Goal: Task Accomplishment & Management: Manage account settings

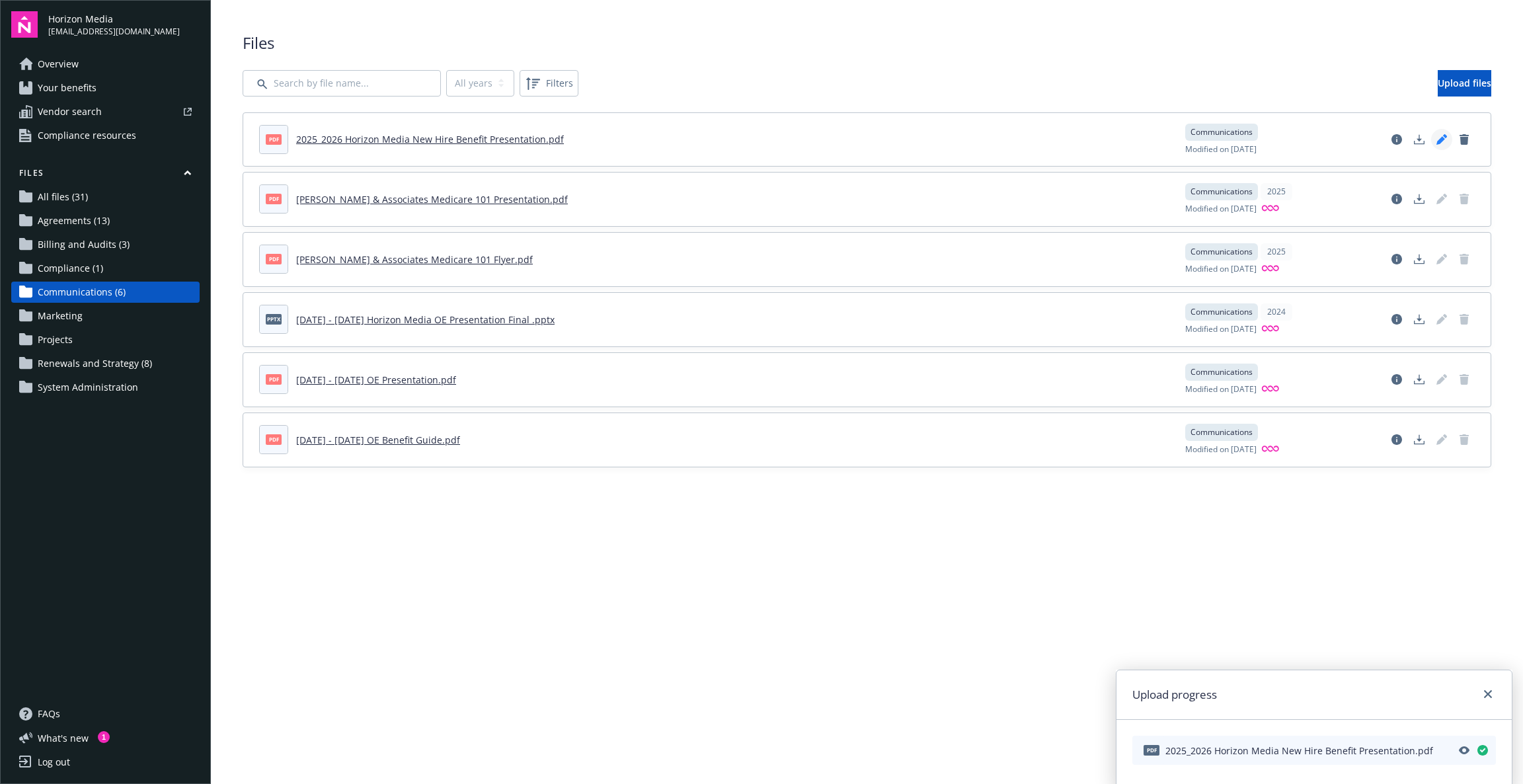
click at [1445, 134] on icon "Edit document" at bounding box center [1442, 139] width 10 height 10
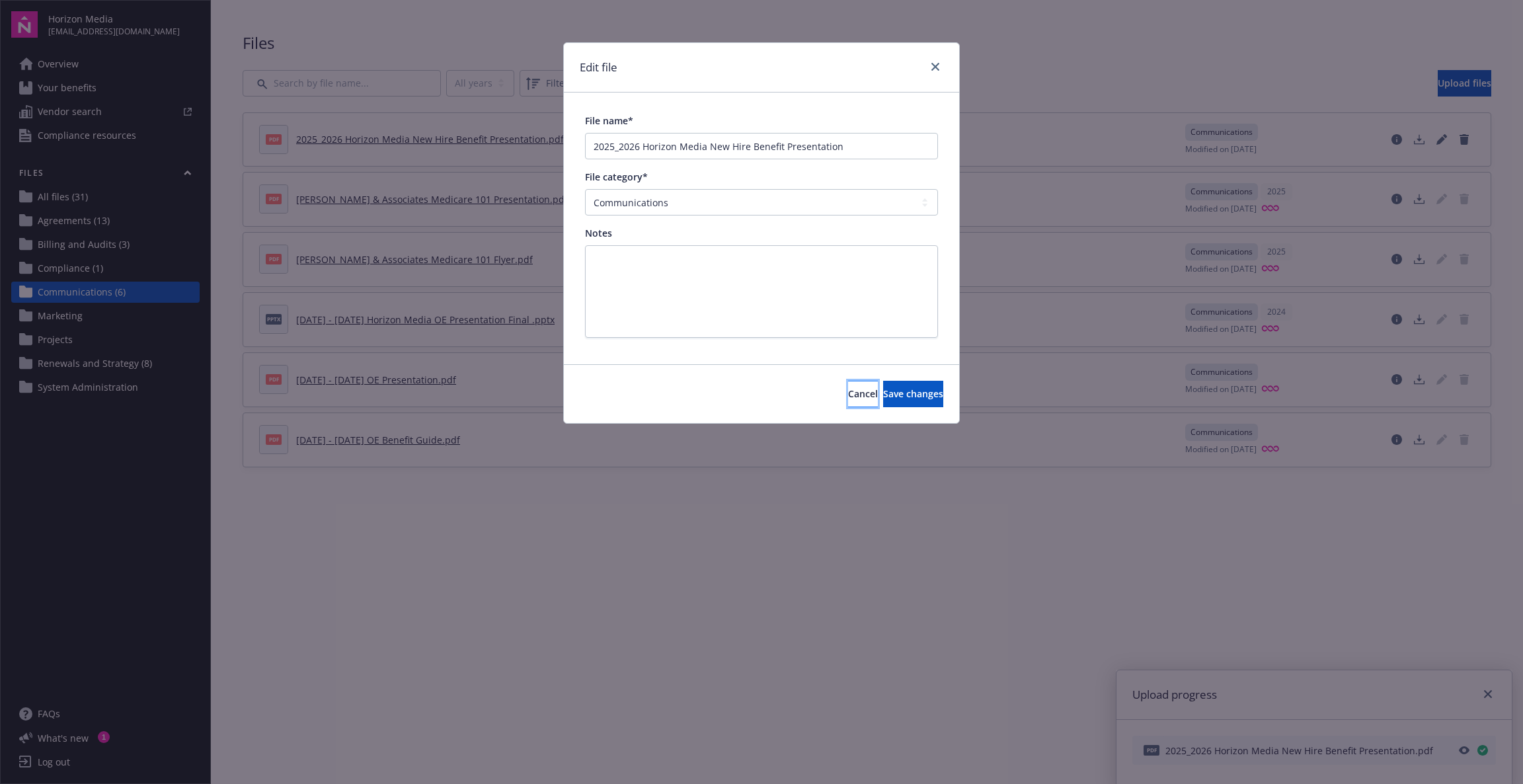
click at [848, 392] on span "Cancel" at bounding box center [862, 393] width 29 height 12
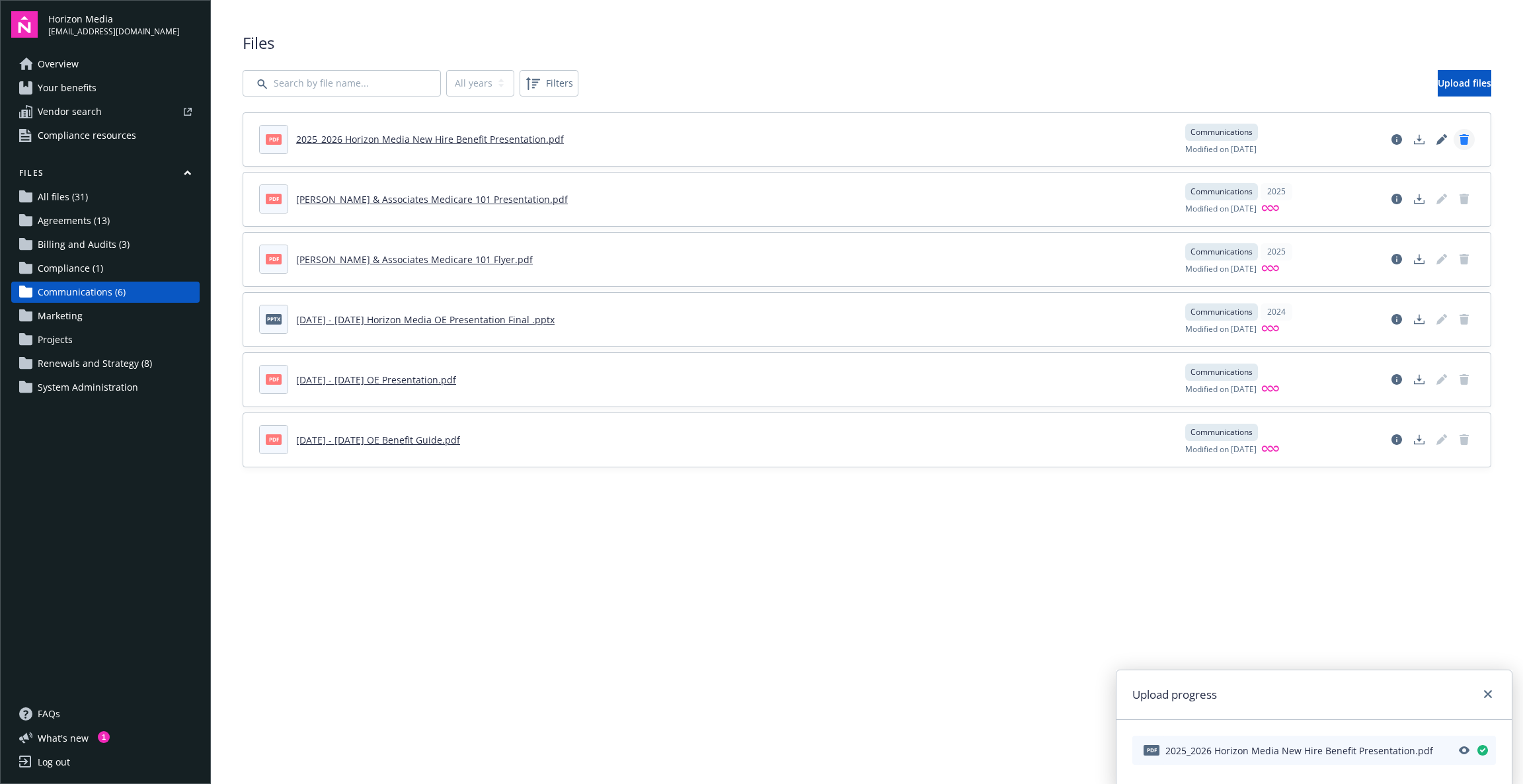
click at [1463, 141] on icon "Delete document" at bounding box center [1465, 139] width 10 height 10
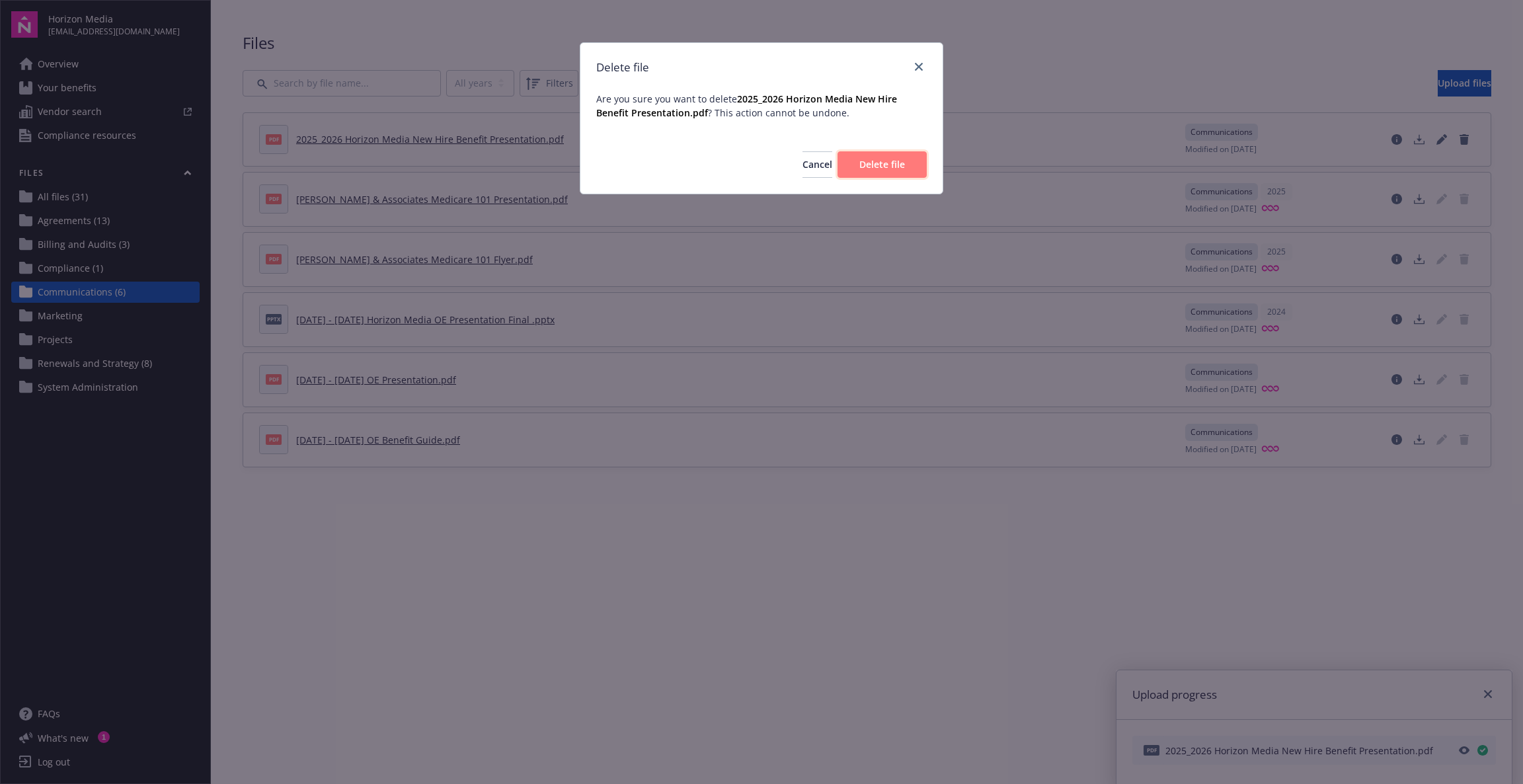
click at [910, 168] on button "Delete file" at bounding box center [882, 164] width 89 height 27
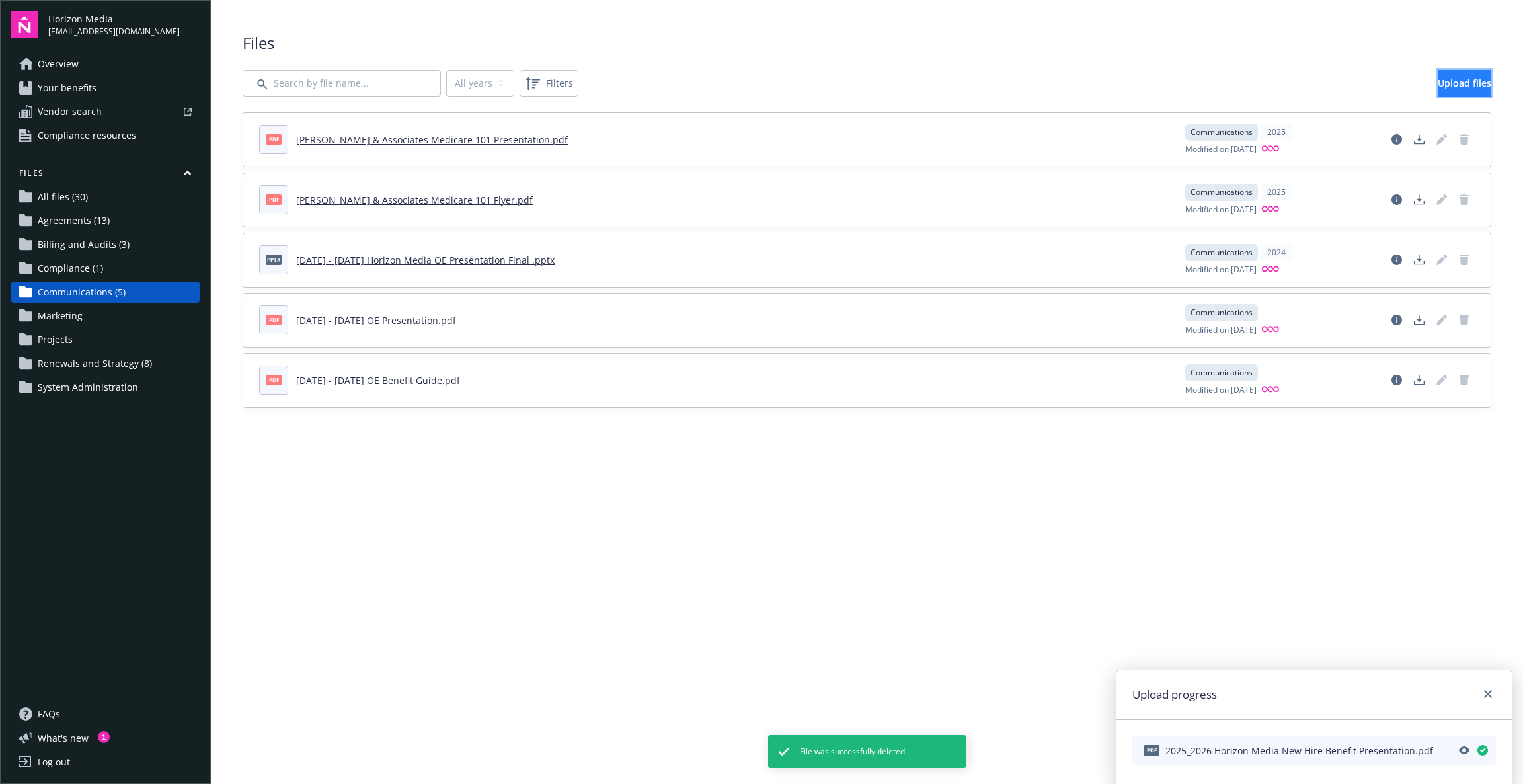
click at [1438, 86] on link "Upload files" at bounding box center [1465, 83] width 53 height 27
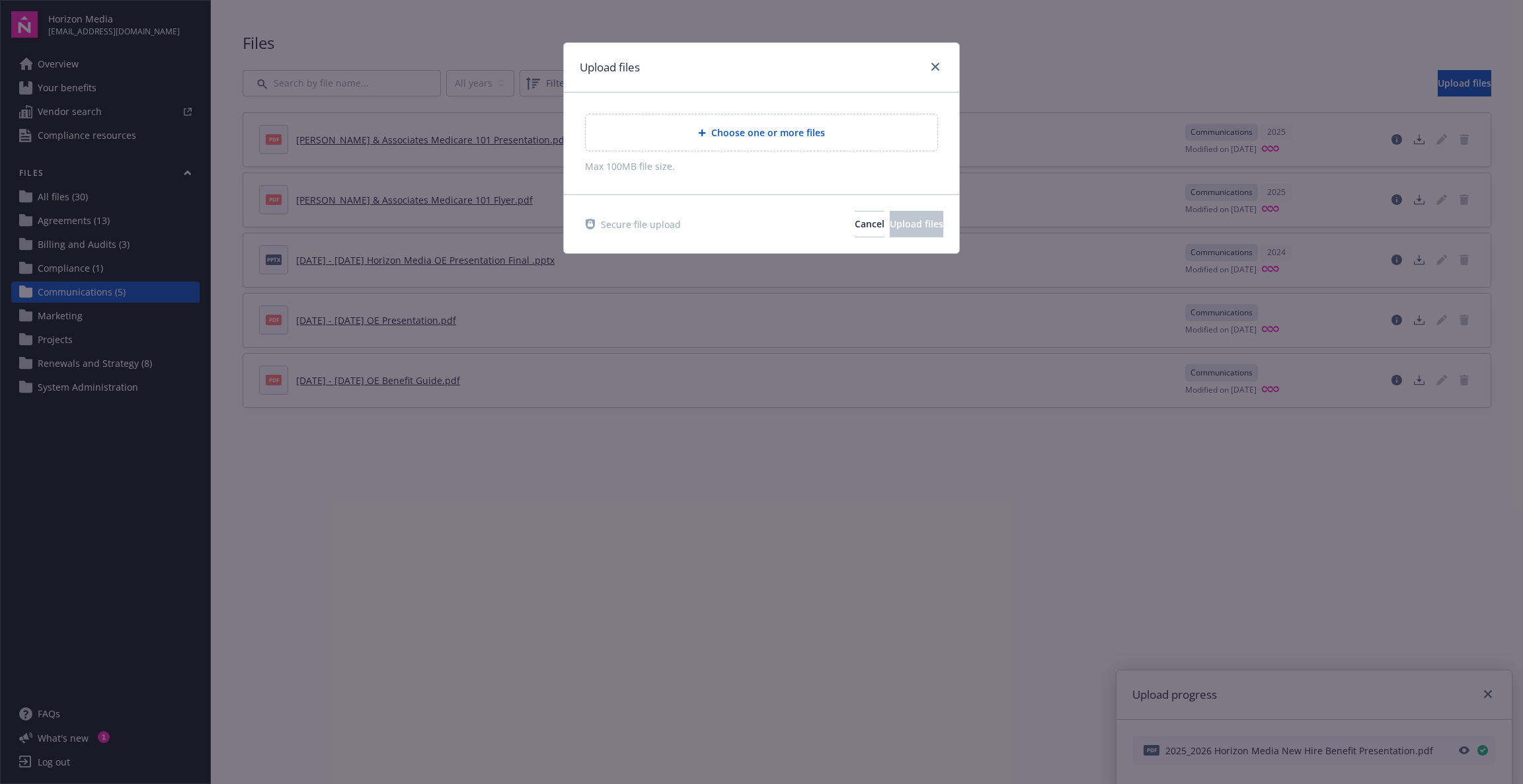
click at [749, 130] on span "Choose one or more files" at bounding box center [768, 133] width 114 height 14
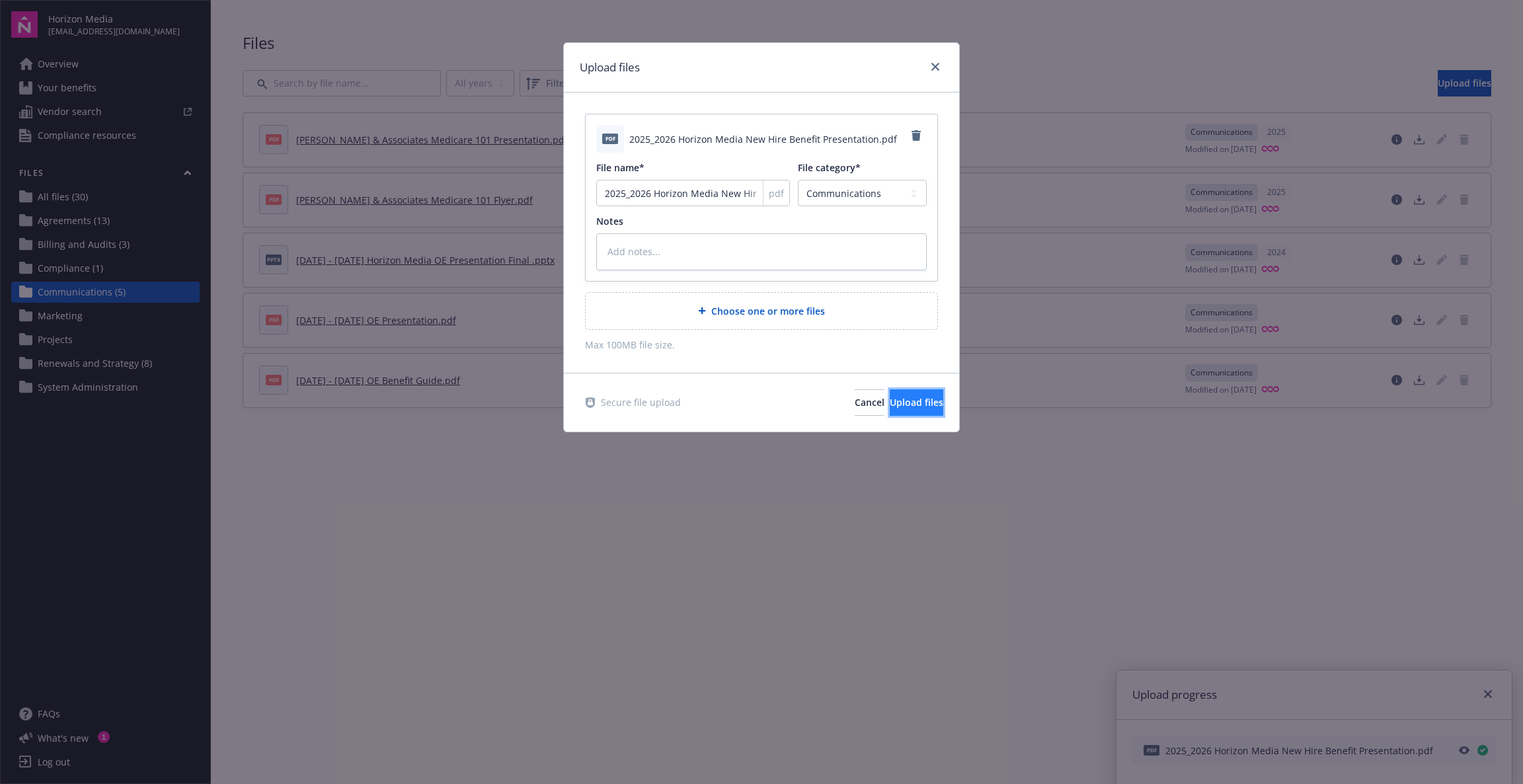
click at [897, 404] on span "Upload files" at bounding box center [917, 402] width 53 height 12
type textarea "x"
